Goal: Information Seeking & Learning: Learn about a topic

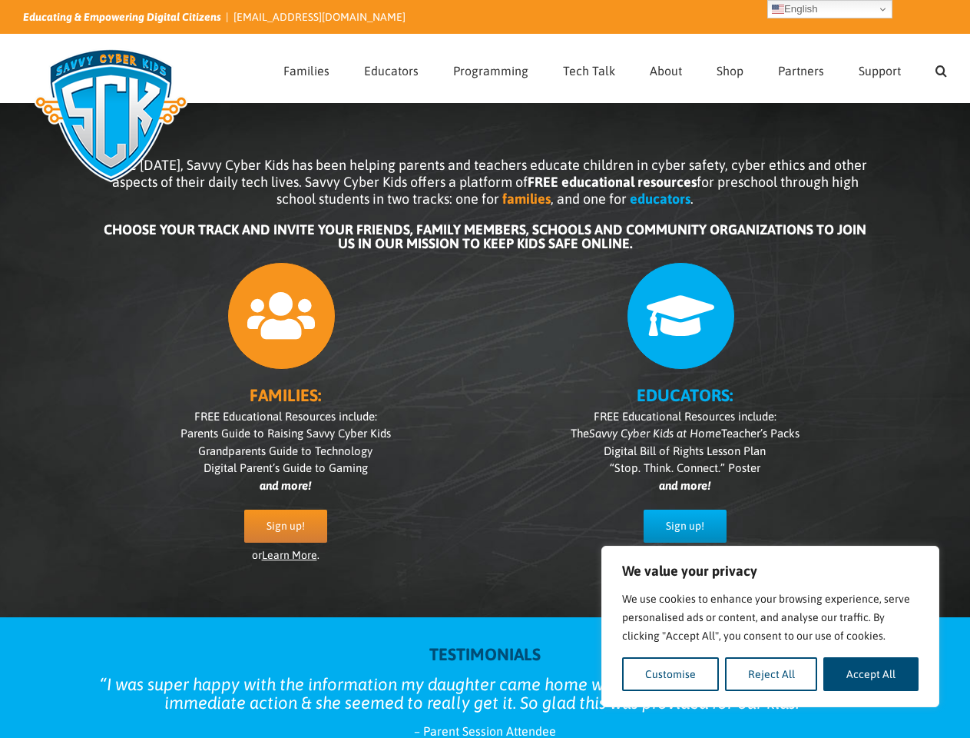
click at [485, 369] on div "FAMILIES: FREE Educational Resources include: Parents Guide to Raising Savvy Cy…" at bounding box center [485, 420] width 768 height 333
click at [671, 674] on button "Customise" at bounding box center [670, 674] width 97 height 34
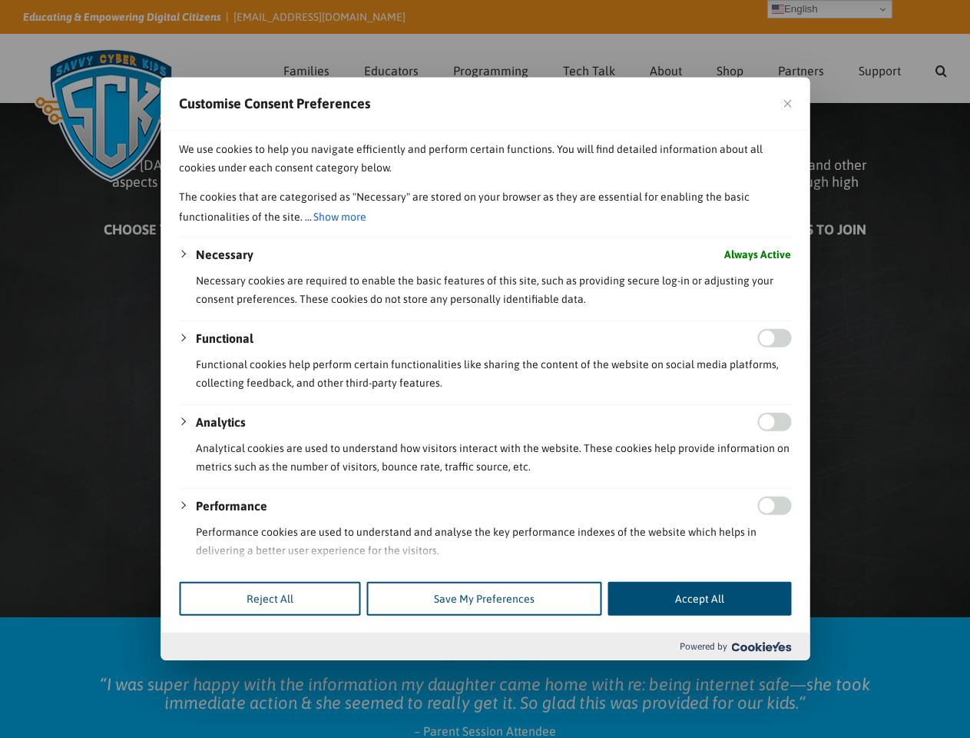
click at [771, 674] on div at bounding box center [485, 369] width 970 height 738
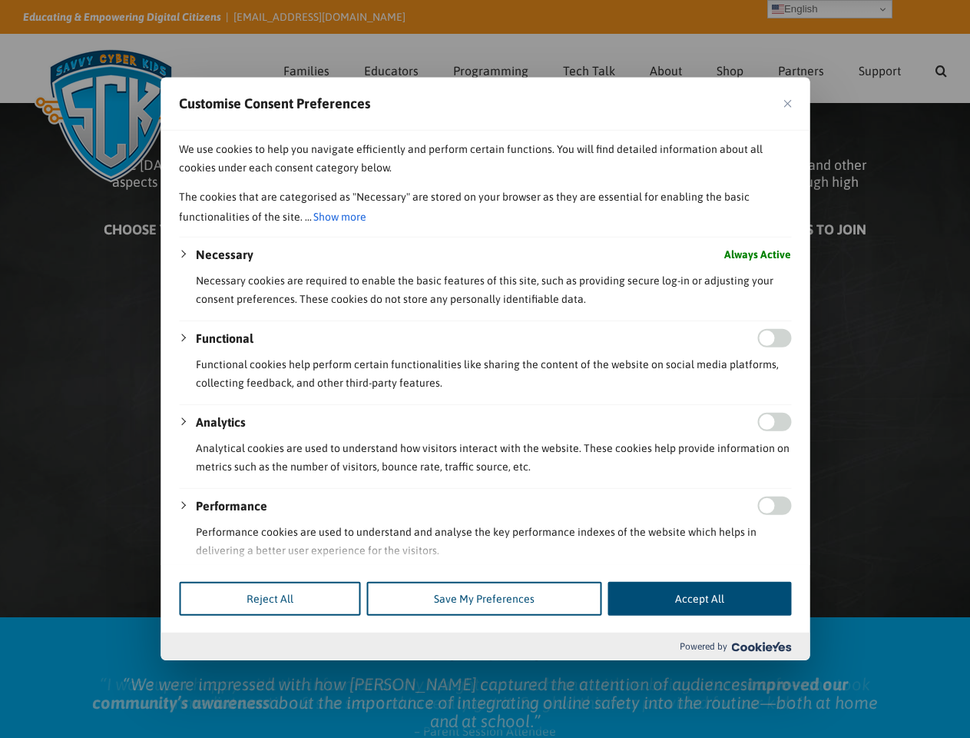
click at [871, 674] on div at bounding box center [485, 369] width 970 height 738
click at [941, 68] on div at bounding box center [485, 369] width 970 height 738
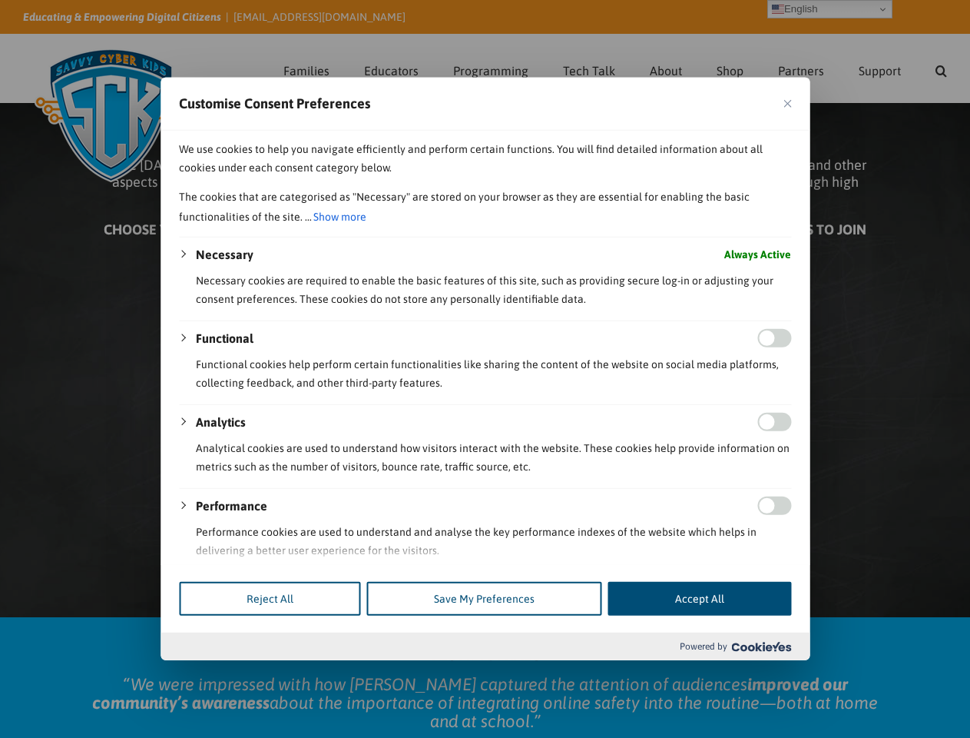
click at [830, 9] on div at bounding box center [485, 369] width 970 height 738
